Goal: Task Accomplishment & Management: Manage account settings

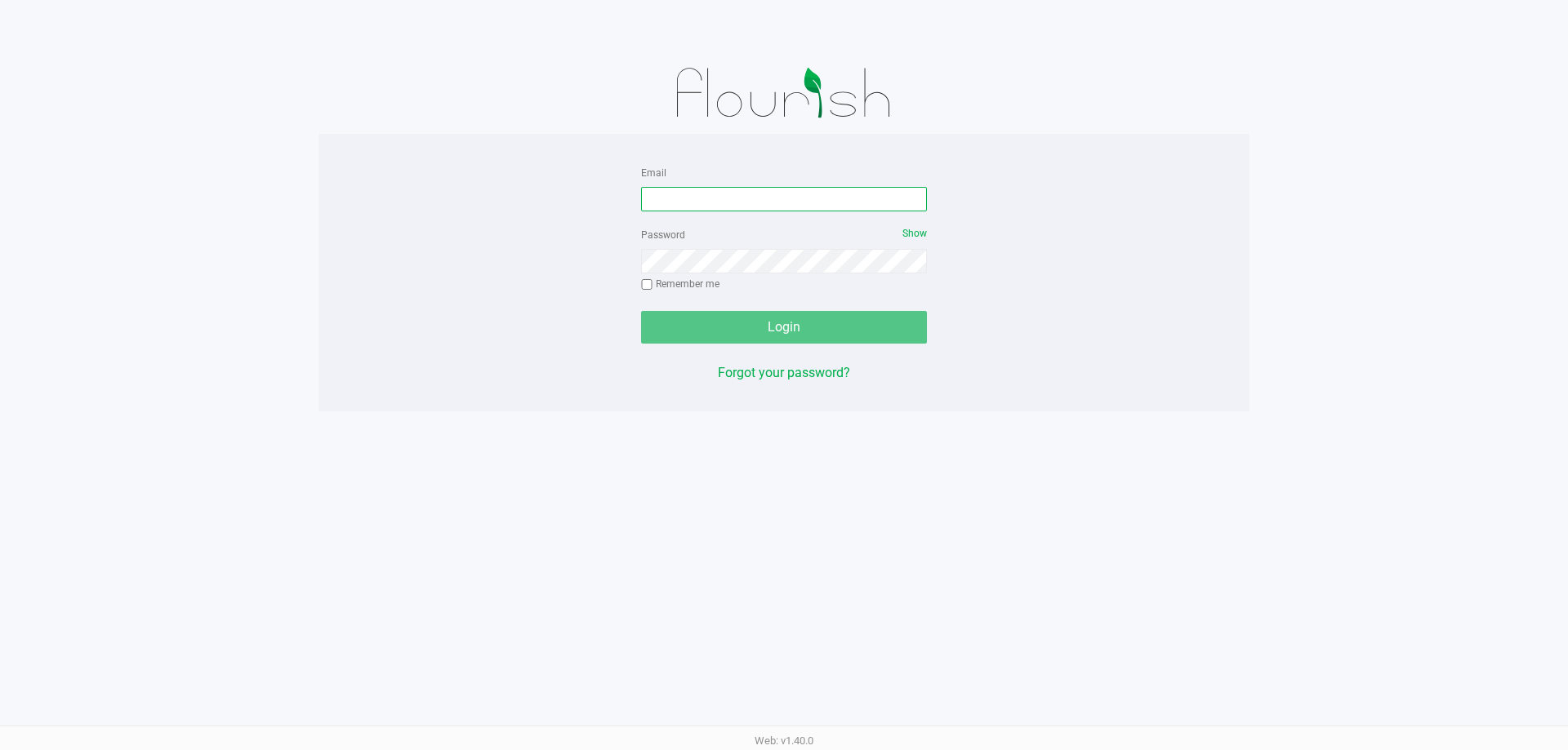
click at [801, 195] on input "Email" at bounding box center [783, 199] width 285 height 24
type input "[EMAIL_ADDRESS][DOMAIN_NAME]"
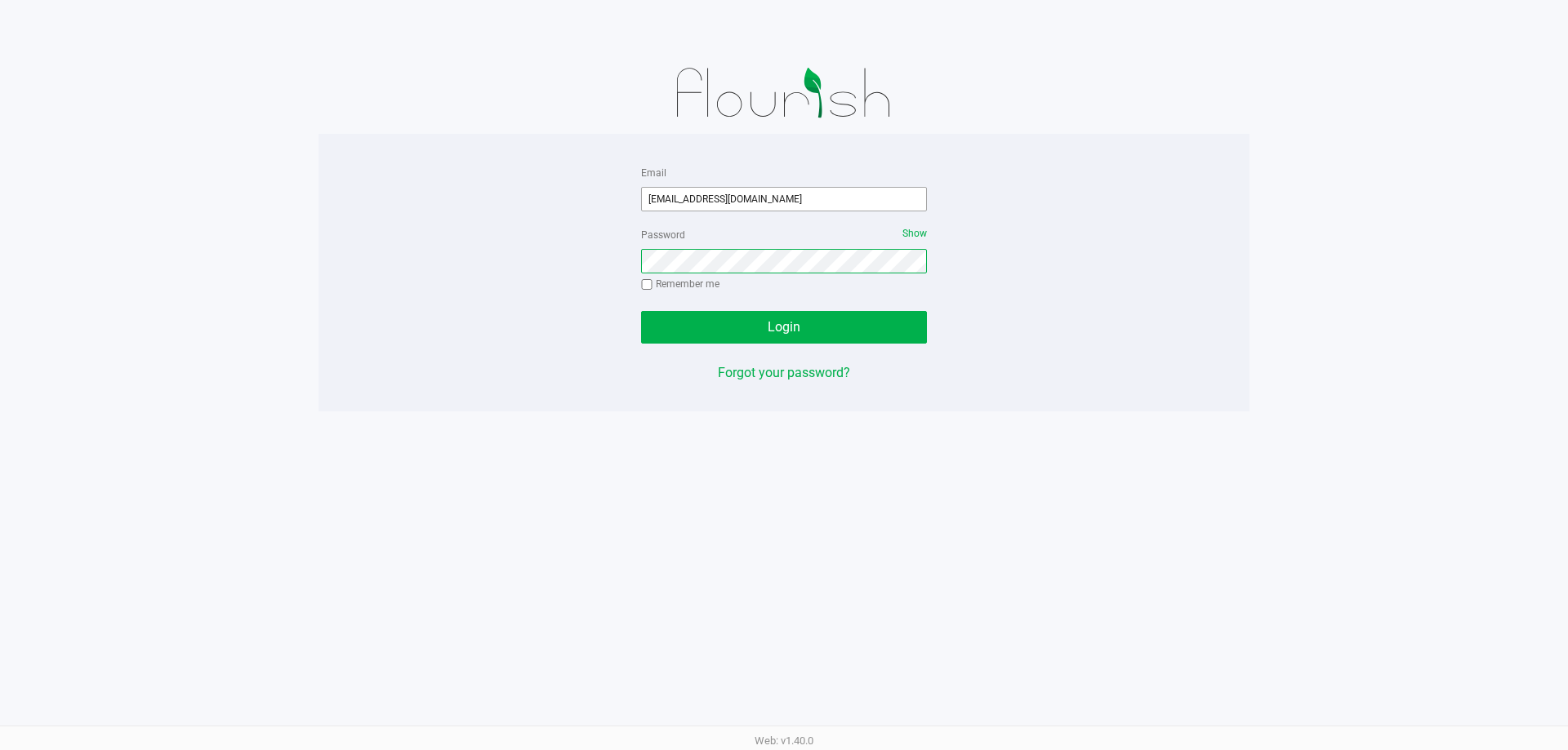
click at [641, 311] on button "Login" at bounding box center [783, 327] width 285 height 33
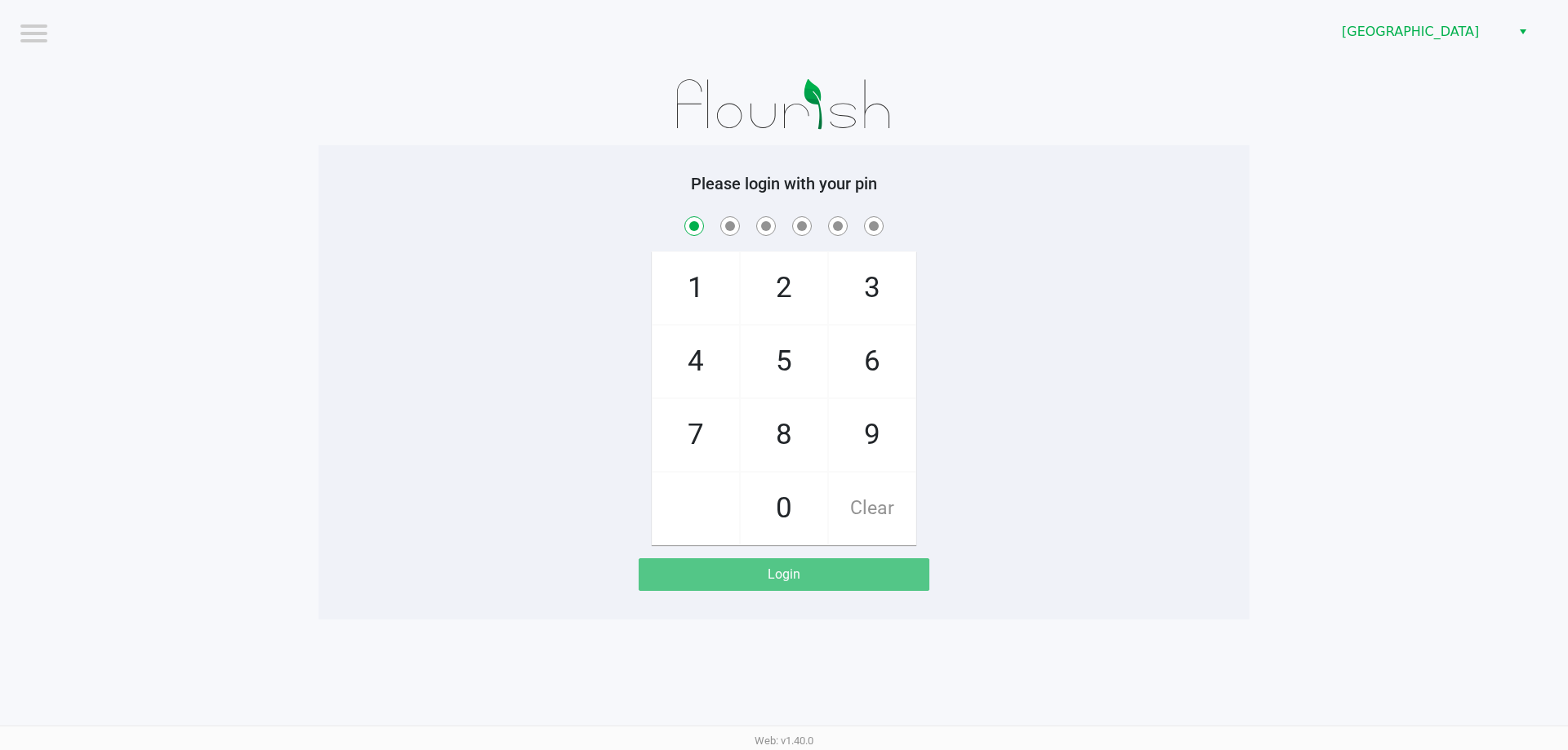
checkbox input "true"
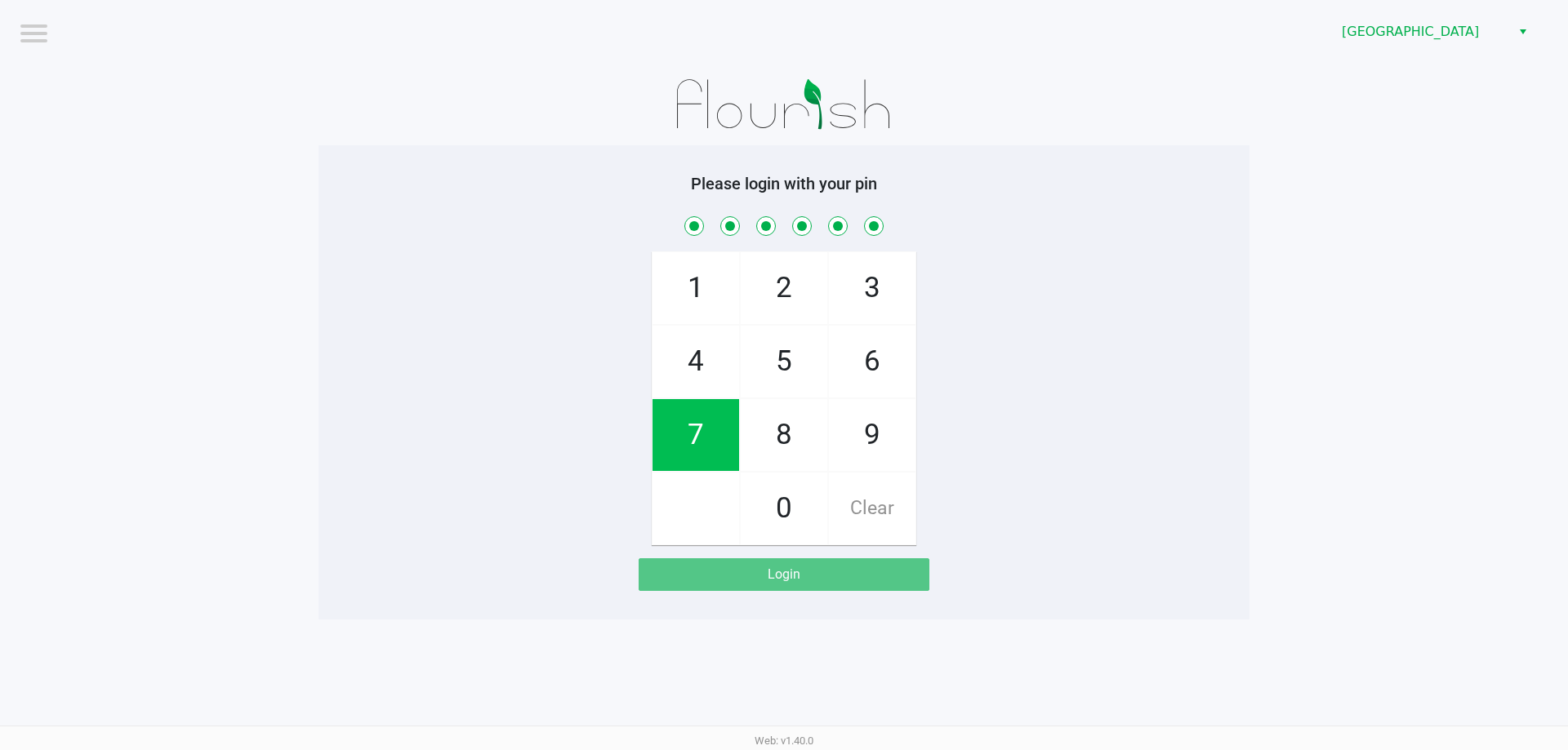
checkbox input "true"
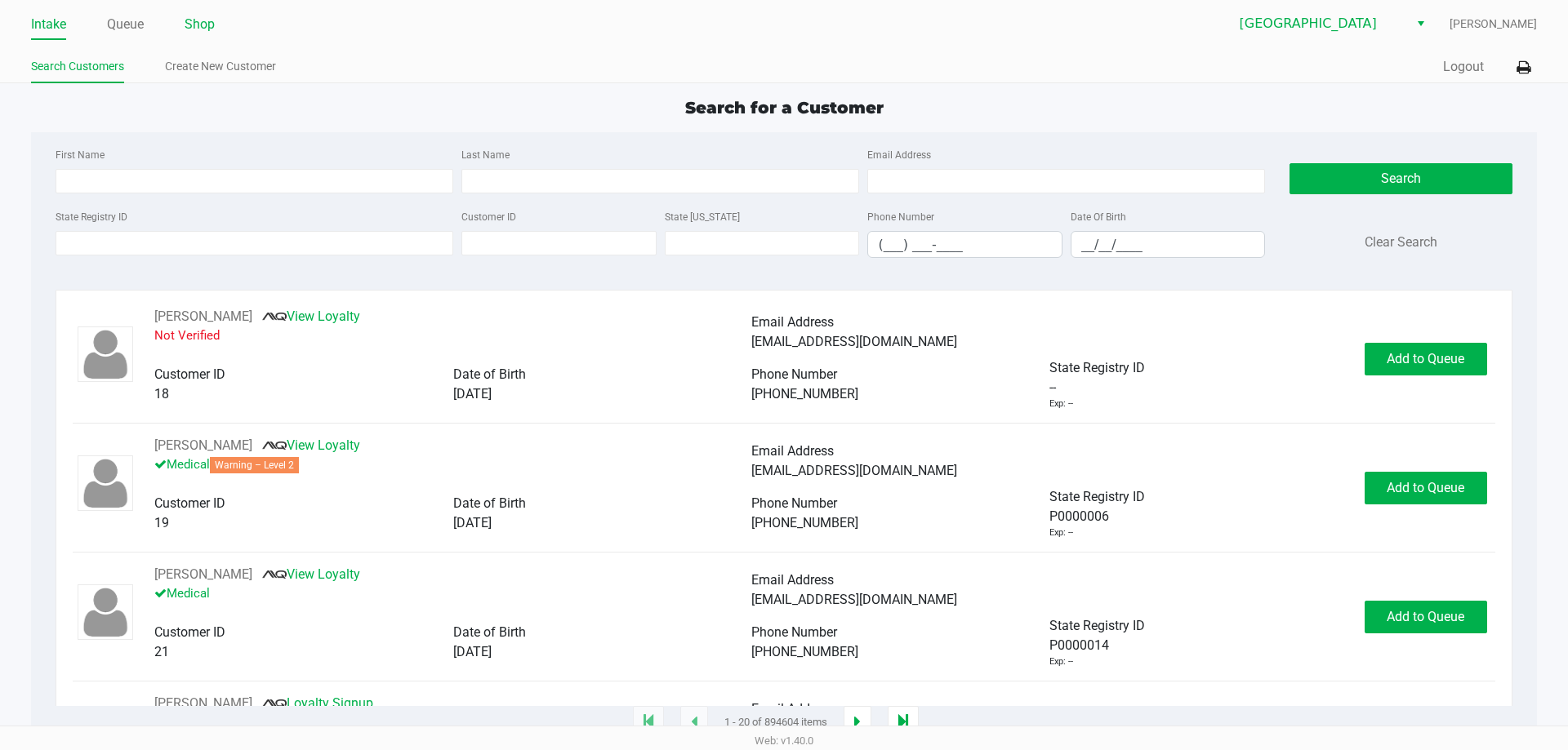
click at [194, 23] on link "Shop" at bounding box center [199, 23] width 30 height 22
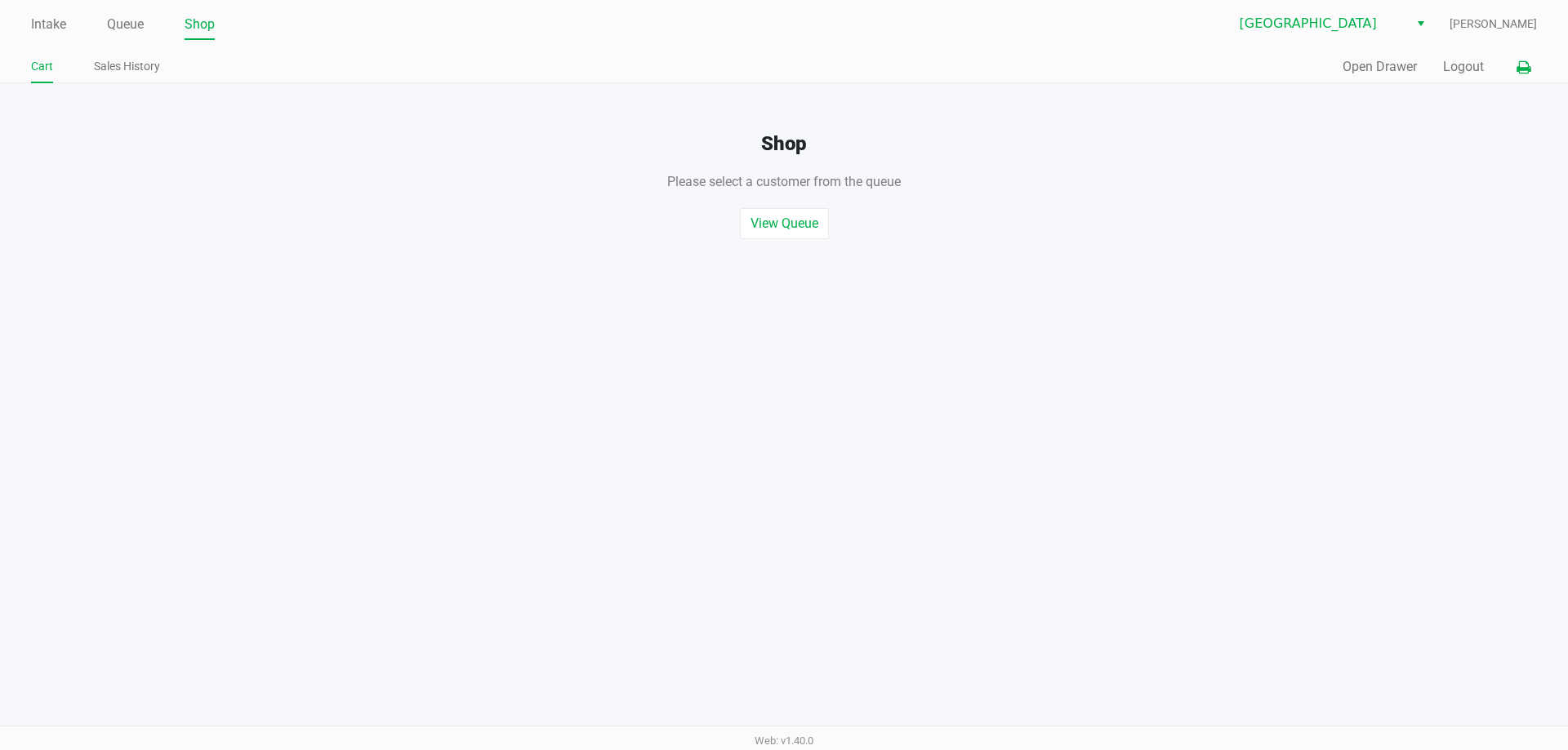
click at [1520, 69] on icon at bounding box center [1523, 68] width 14 height 12
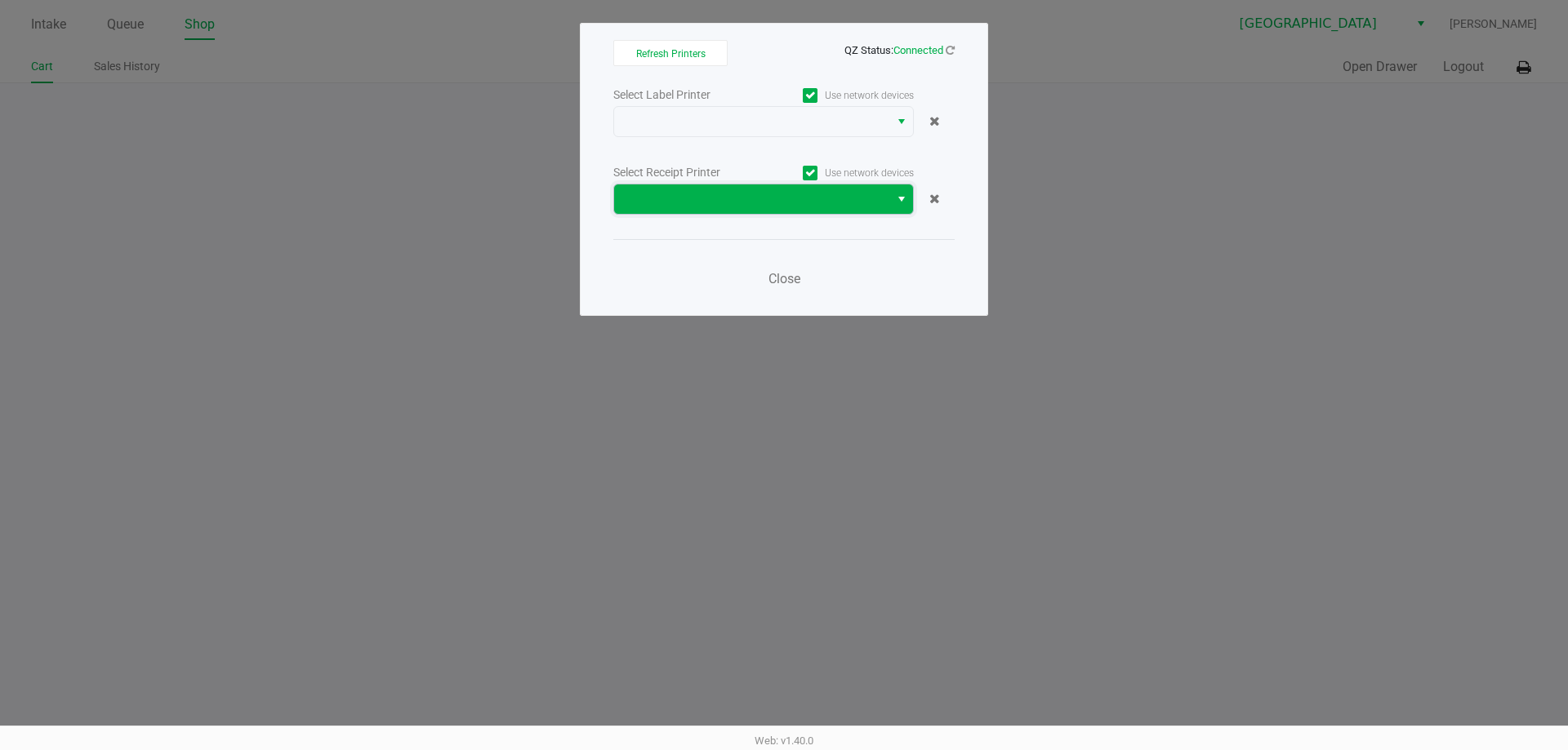
click at [727, 195] on span at bounding box center [751, 199] width 255 height 19
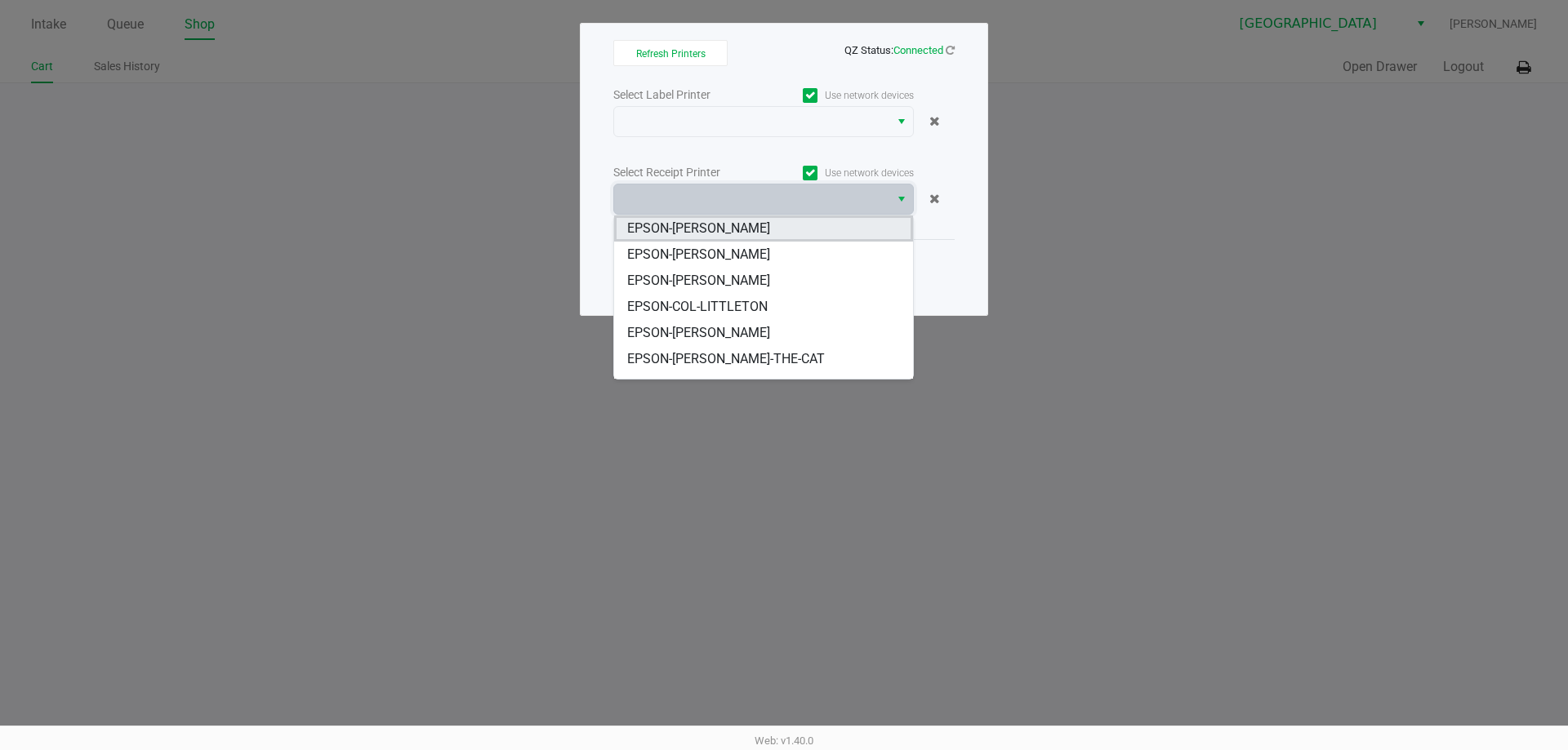
click at [739, 237] on span "EPSON-[PERSON_NAME]" at bounding box center [698, 229] width 143 height 19
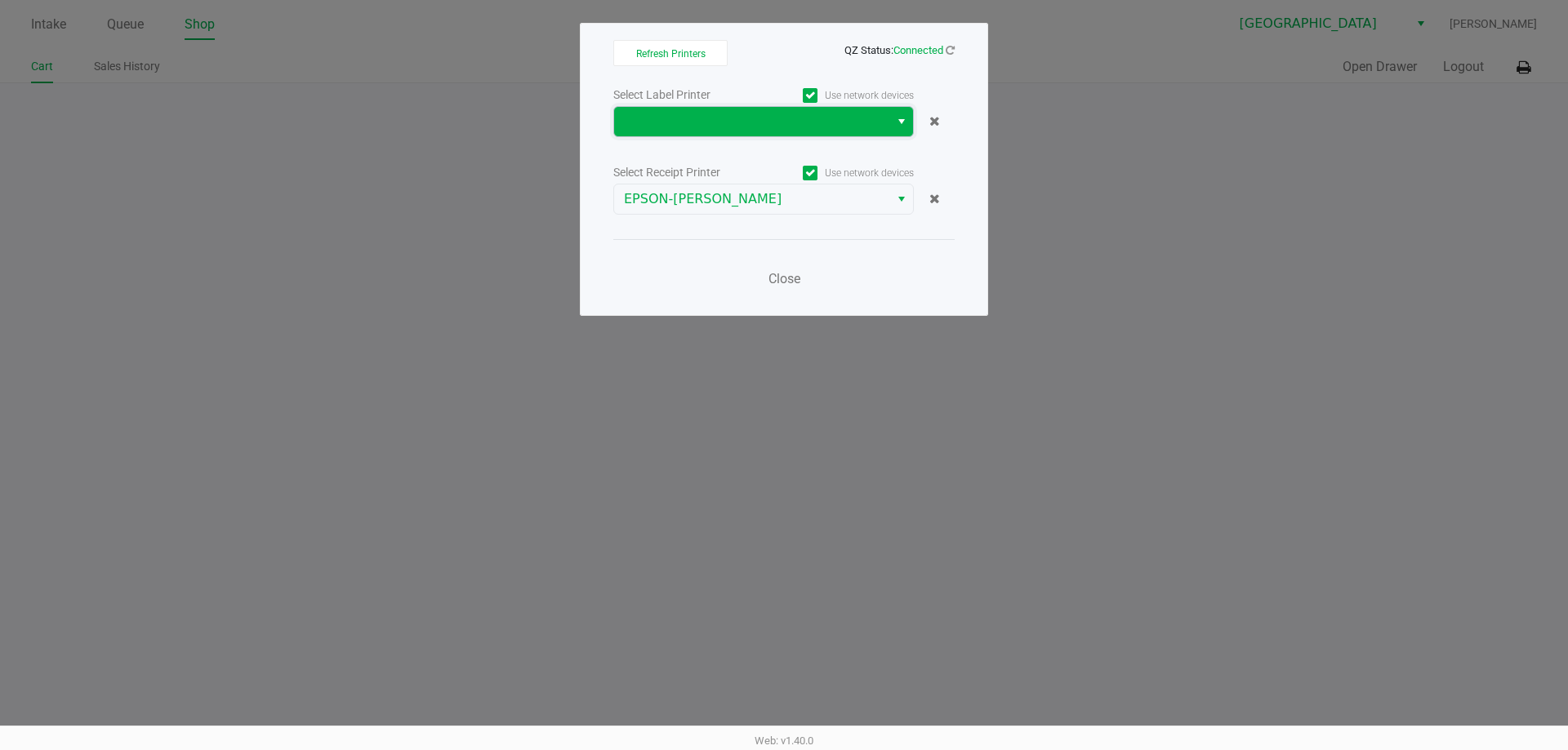
click at [675, 129] on span at bounding box center [751, 122] width 255 height 19
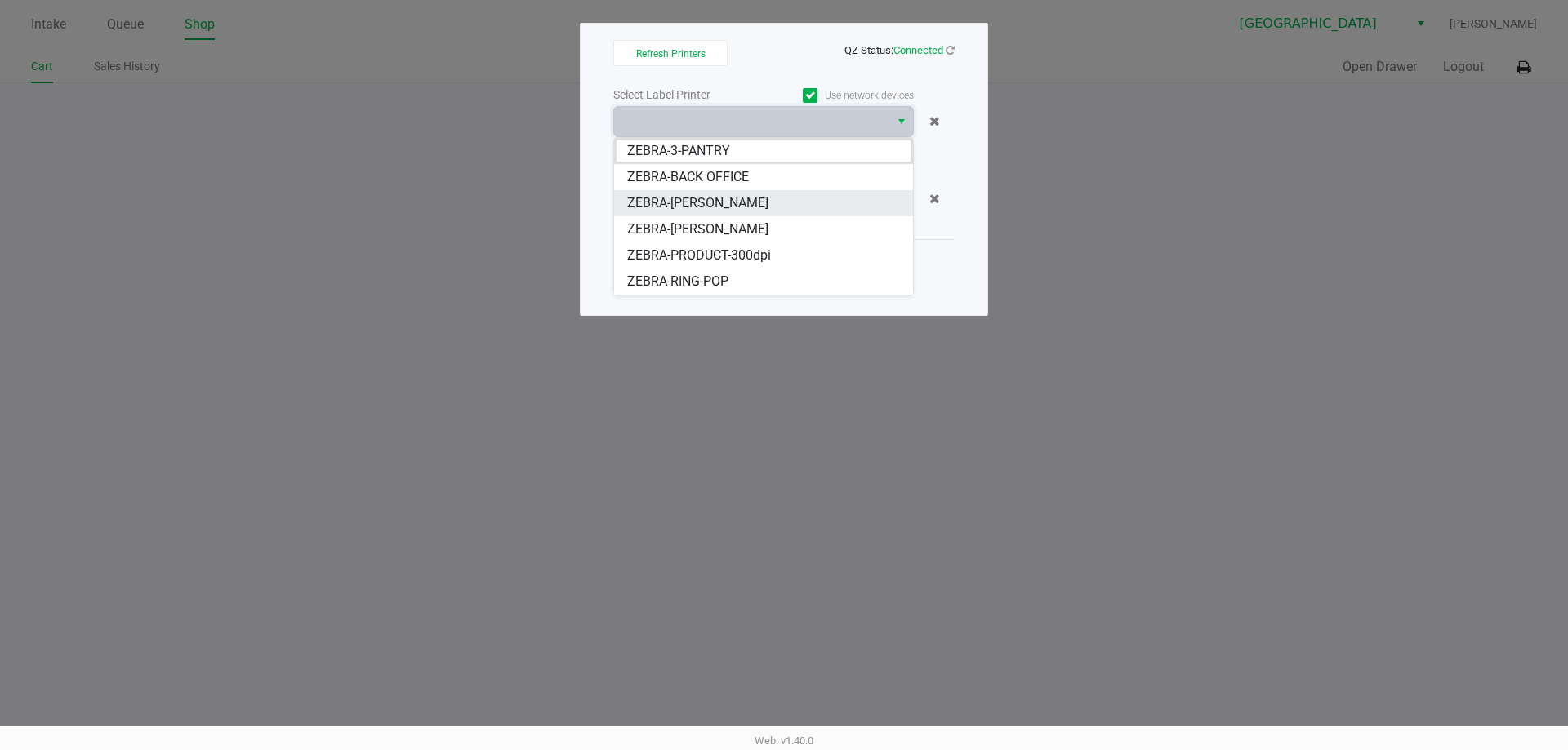
click at [753, 194] on span "ZEBRA-[PERSON_NAME]" at bounding box center [697, 204] width 141 height 19
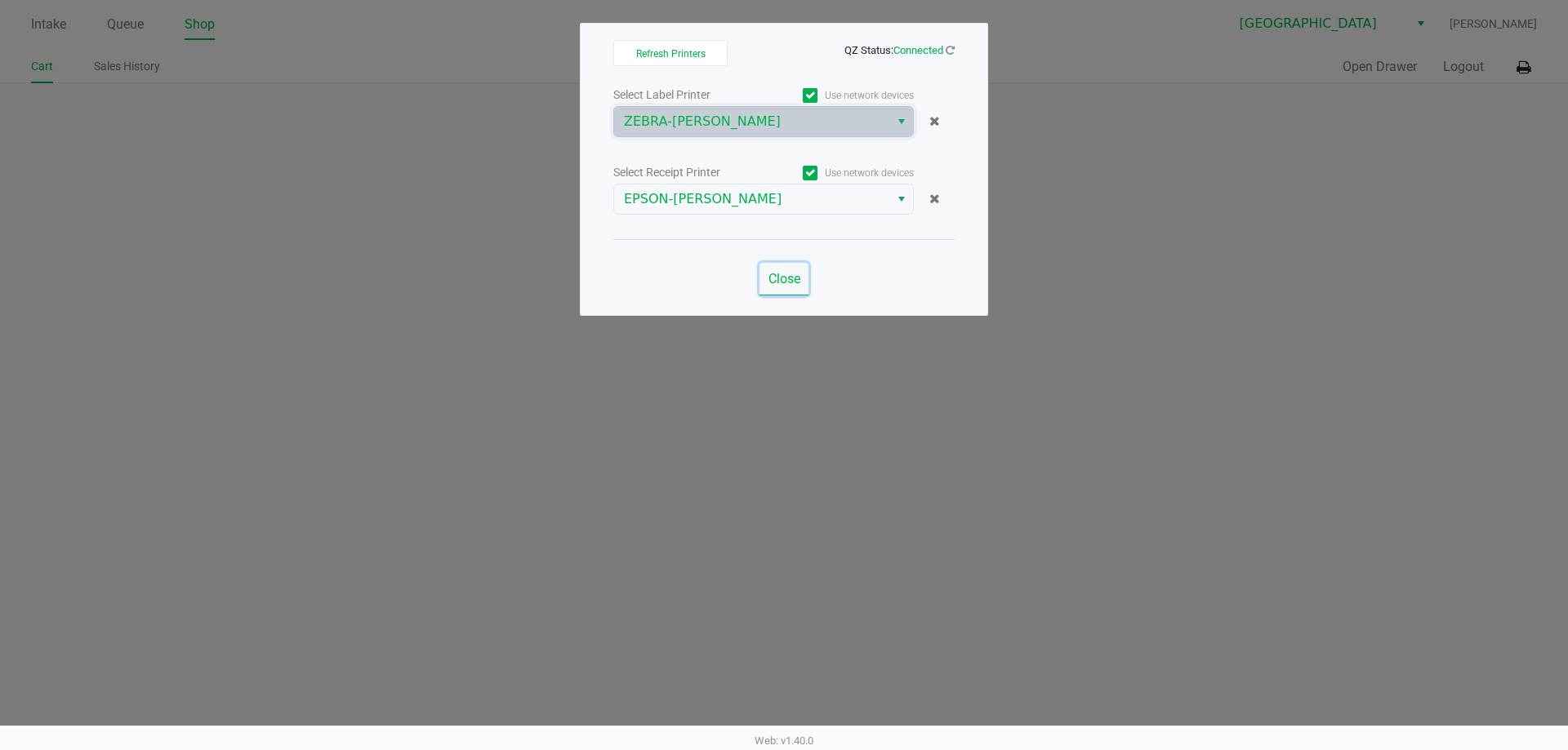
click at [775, 270] on button "Close" at bounding box center [784, 280] width 49 height 33
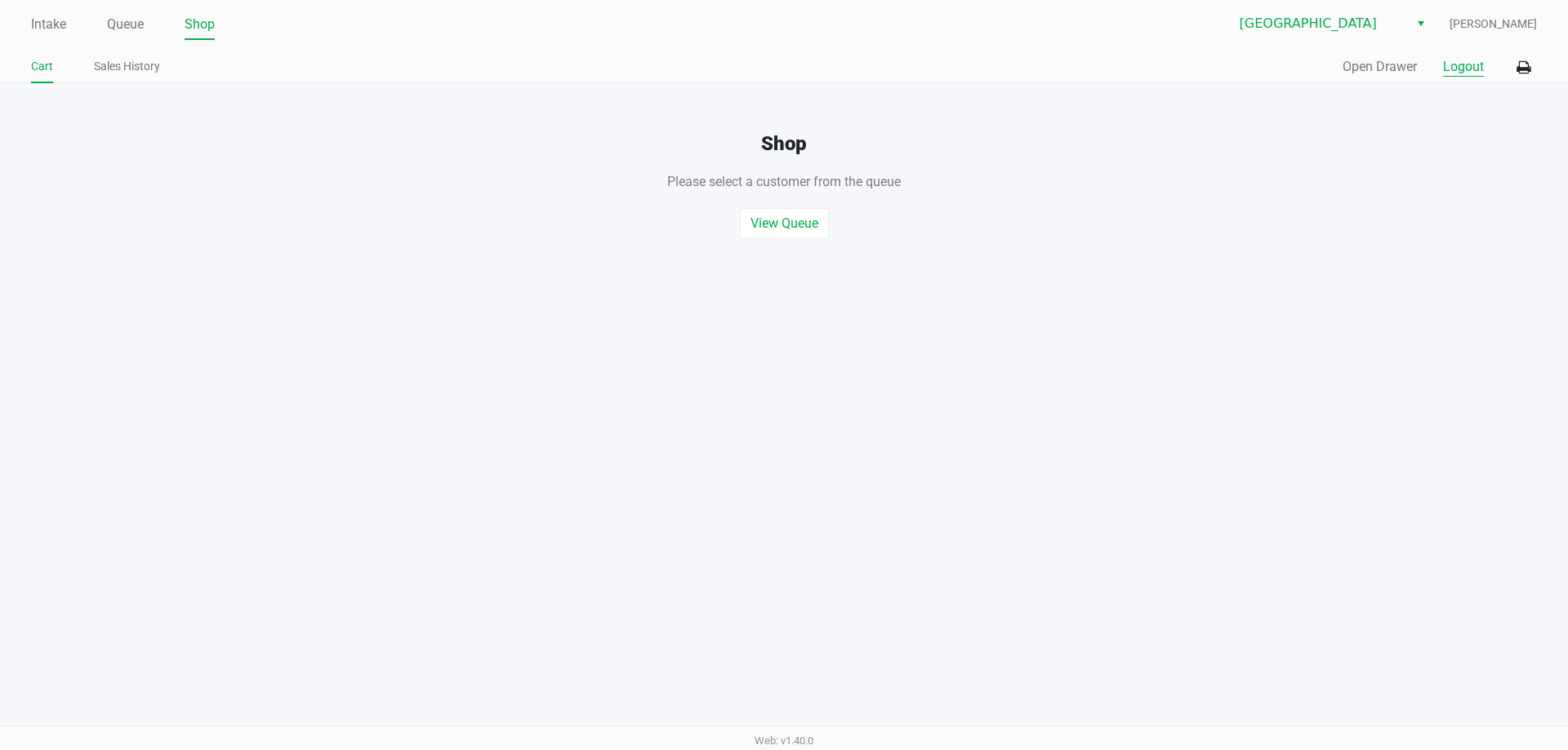
drag, startPoint x: 1482, startPoint y: 70, endPoint x: 1475, endPoint y: 73, distance: 7.6
click at [1479, 73] on button "Logout" at bounding box center [1463, 67] width 41 height 19
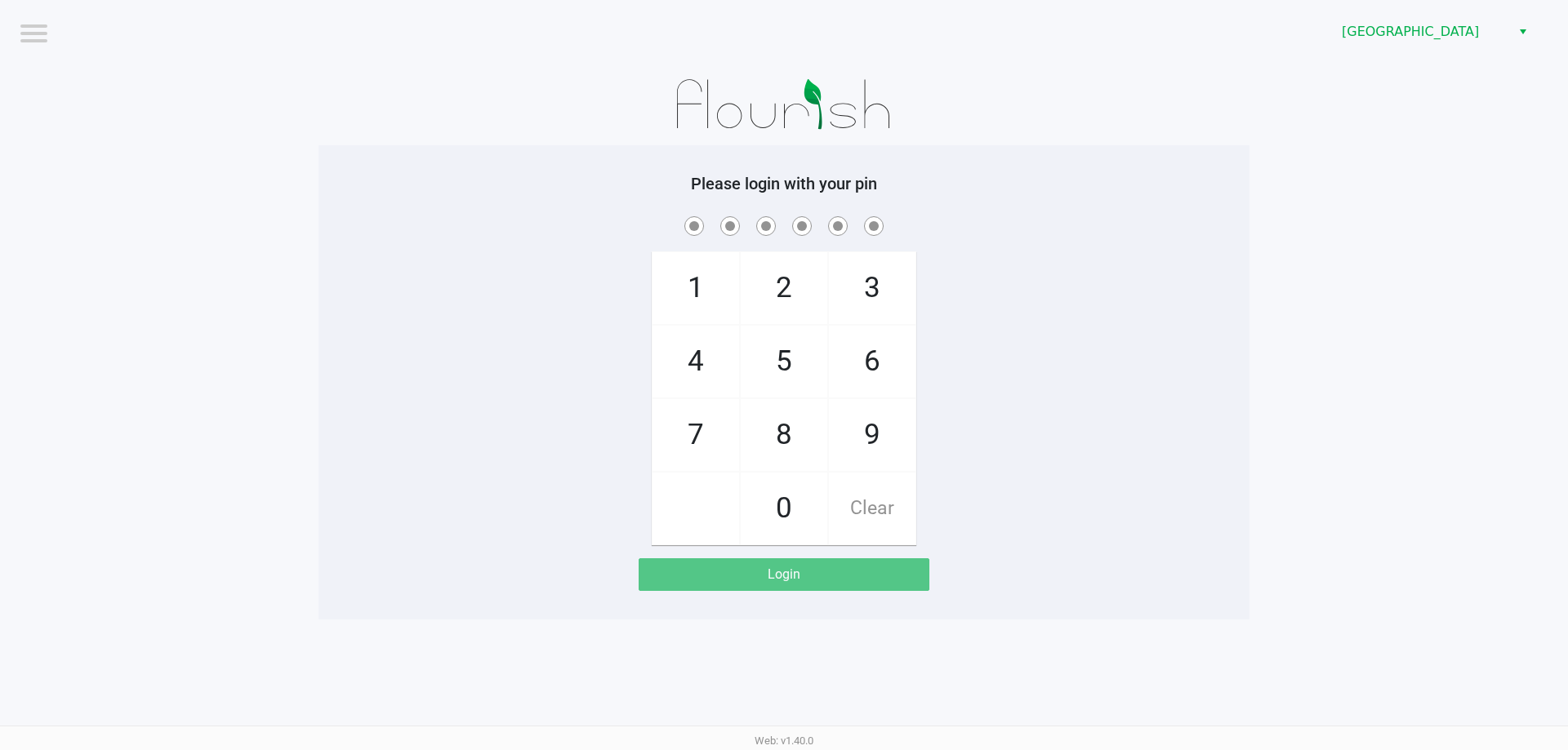
click at [1468, 73] on app-pos-login-wrapper "Logout [GEOGRAPHIC_DATA] WC Please login with your pin 1 4 7 2 5 8 0 3 6 9 Clea…" at bounding box center [784, 310] width 1568 height 619
